Goal: Find specific page/section: Find specific page/section

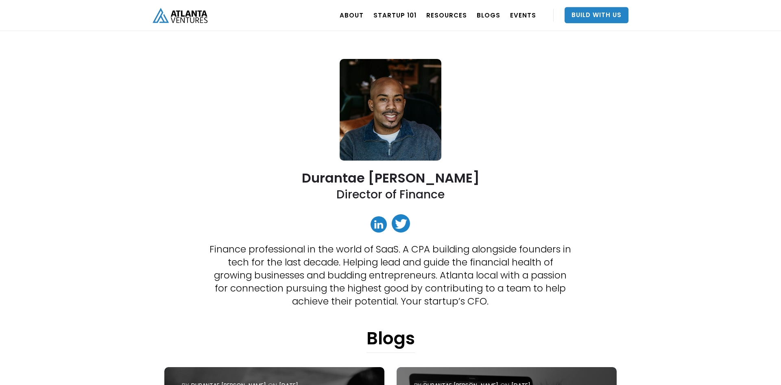
scroll to position [41, 0]
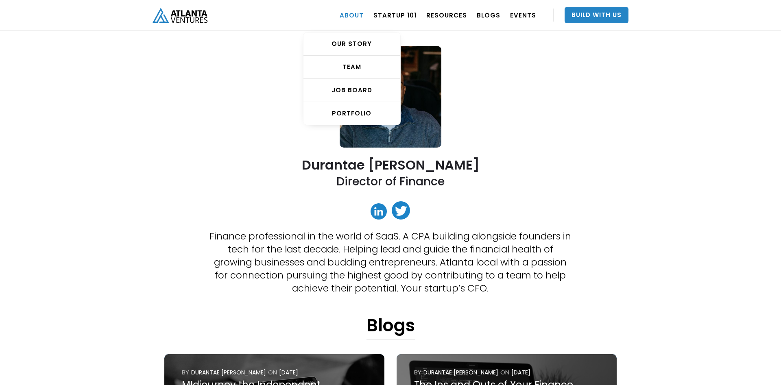
click at [355, 13] on link "ABOUT" at bounding box center [351, 15] width 24 height 23
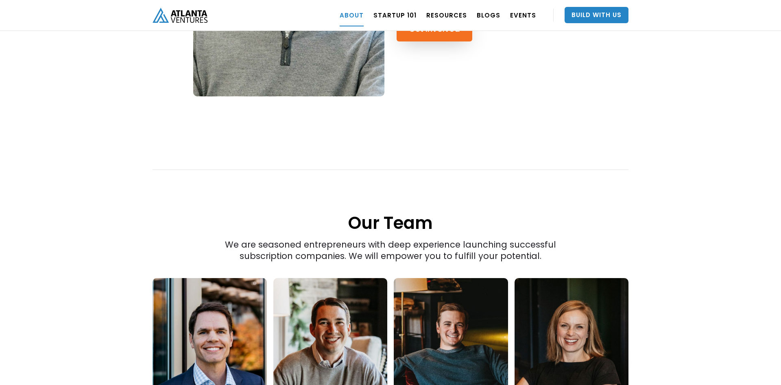
scroll to position [929, 0]
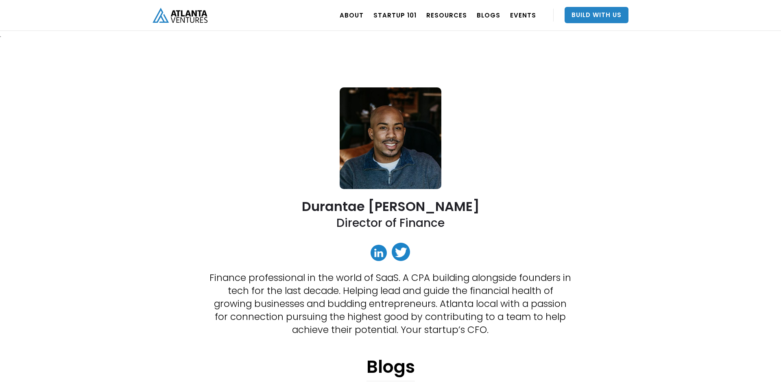
click at [184, 18] on img "home" at bounding box center [179, 15] width 55 height 15
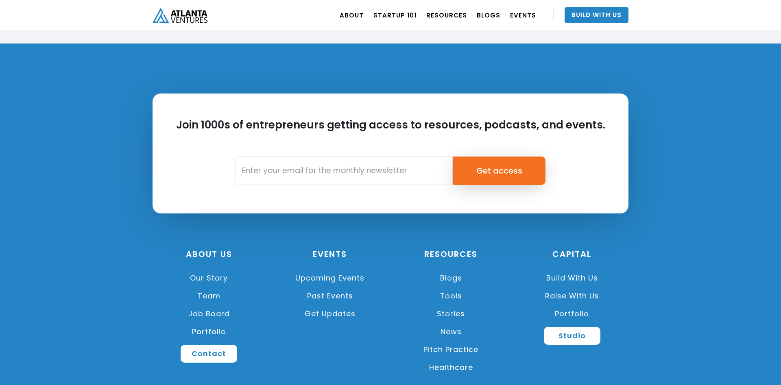
scroll to position [1911, 0]
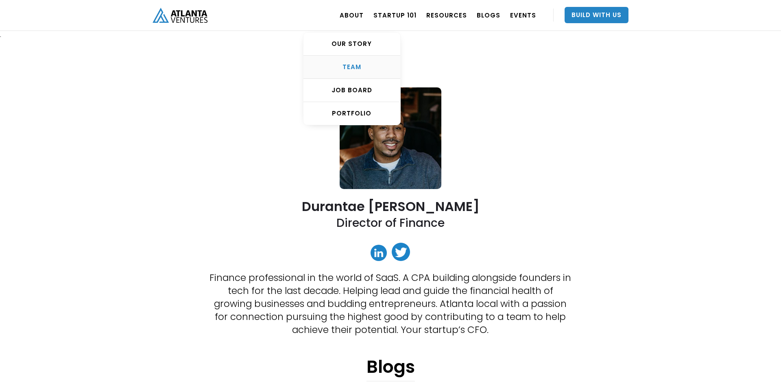
click at [365, 67] on div "TEAM" at bounding box center [351, 67] width 97 height 8
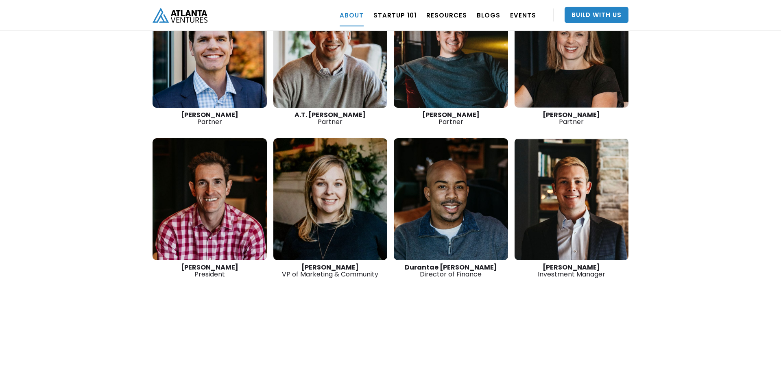
scroll to position [1237, 0]
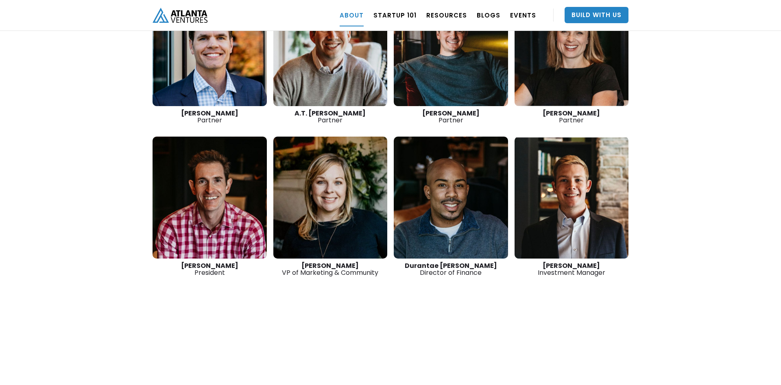
click at [186, 167] on link at bounding box center [209, 198] width 114 height 122
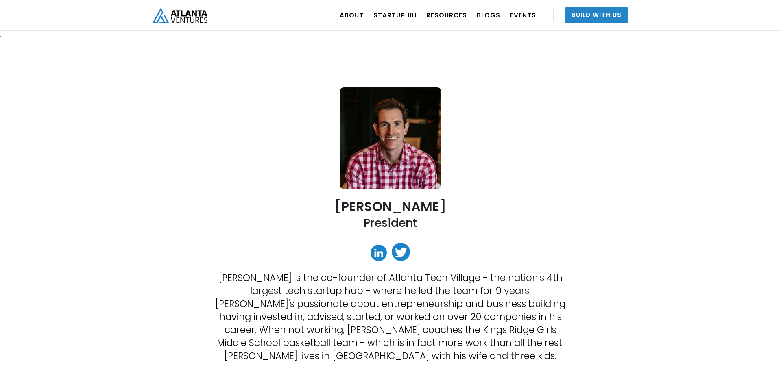
click at [255, 0] on div "ABOUT OUR STORY TEAM Job Board PORTFOLIO Startup 101 RESOURCES TOOLS STORIES NE…" at bounding box center [390, 15] width 476 height 31
